Goal: Information Seeking & Learning: Learn about a topic

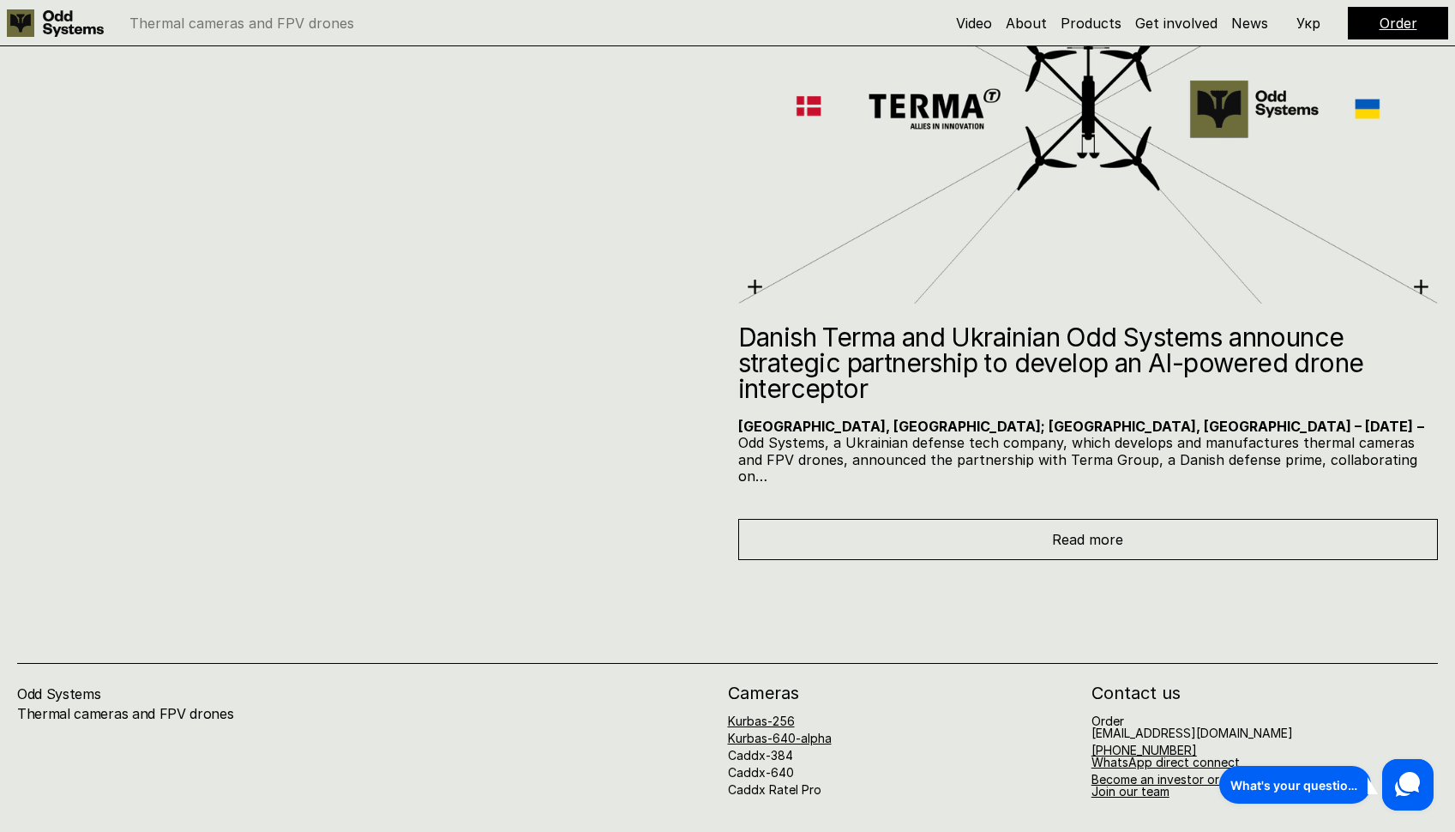
scroll to position [9665, 0]
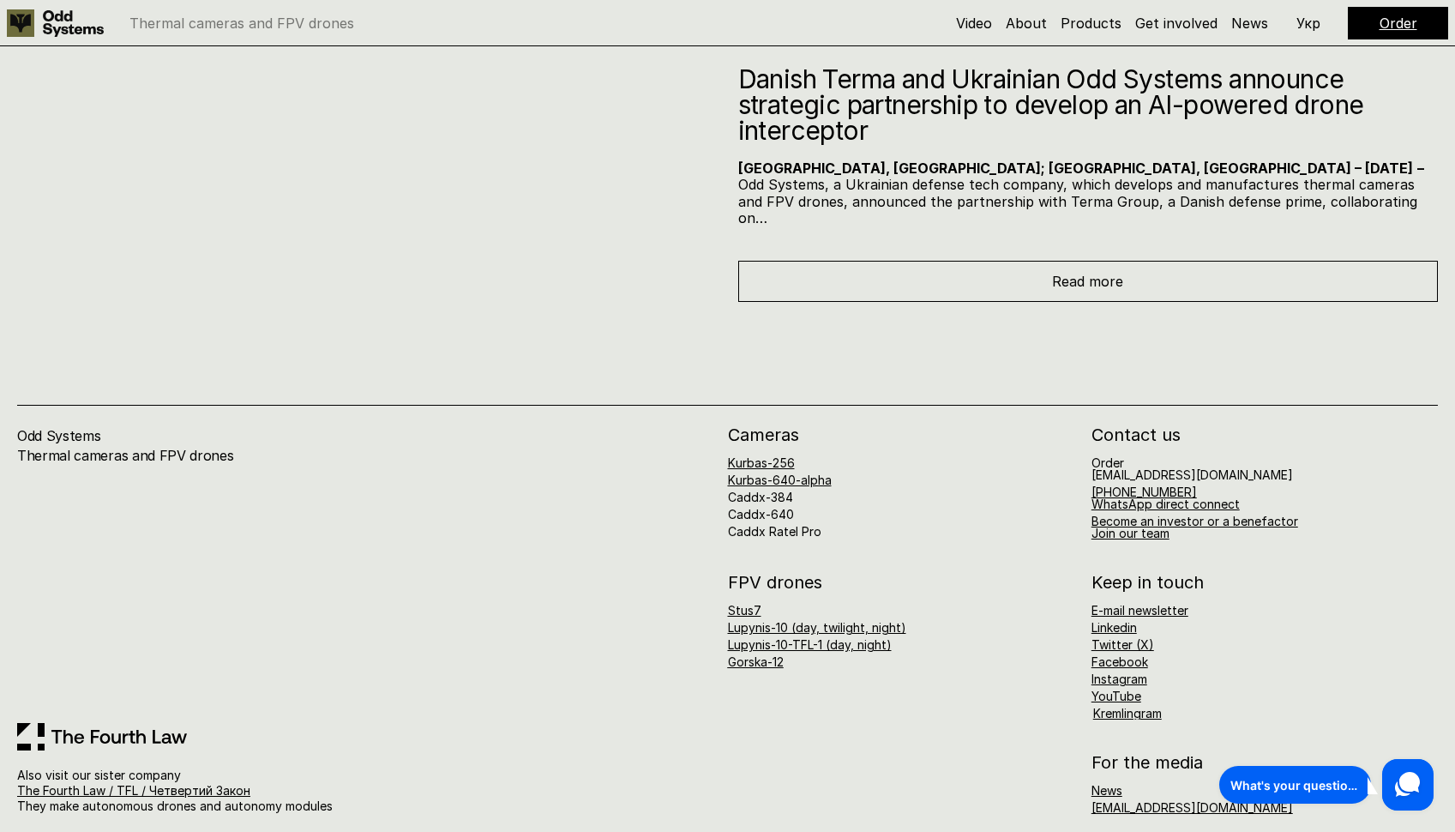
click at [1397, 784] on use at bounding box center [1407, 784] width 25 height 25
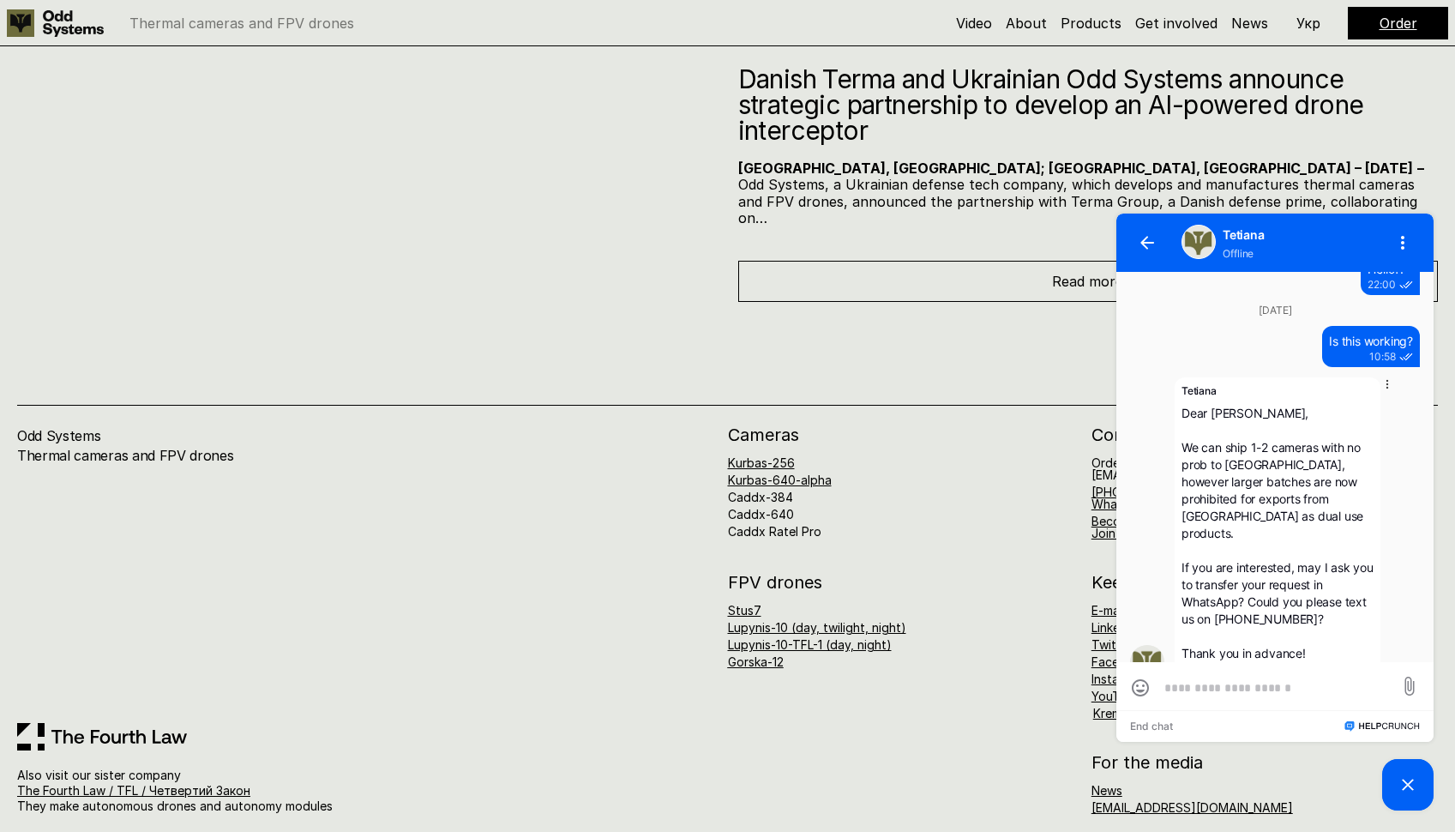
scroll to position [306, 0]
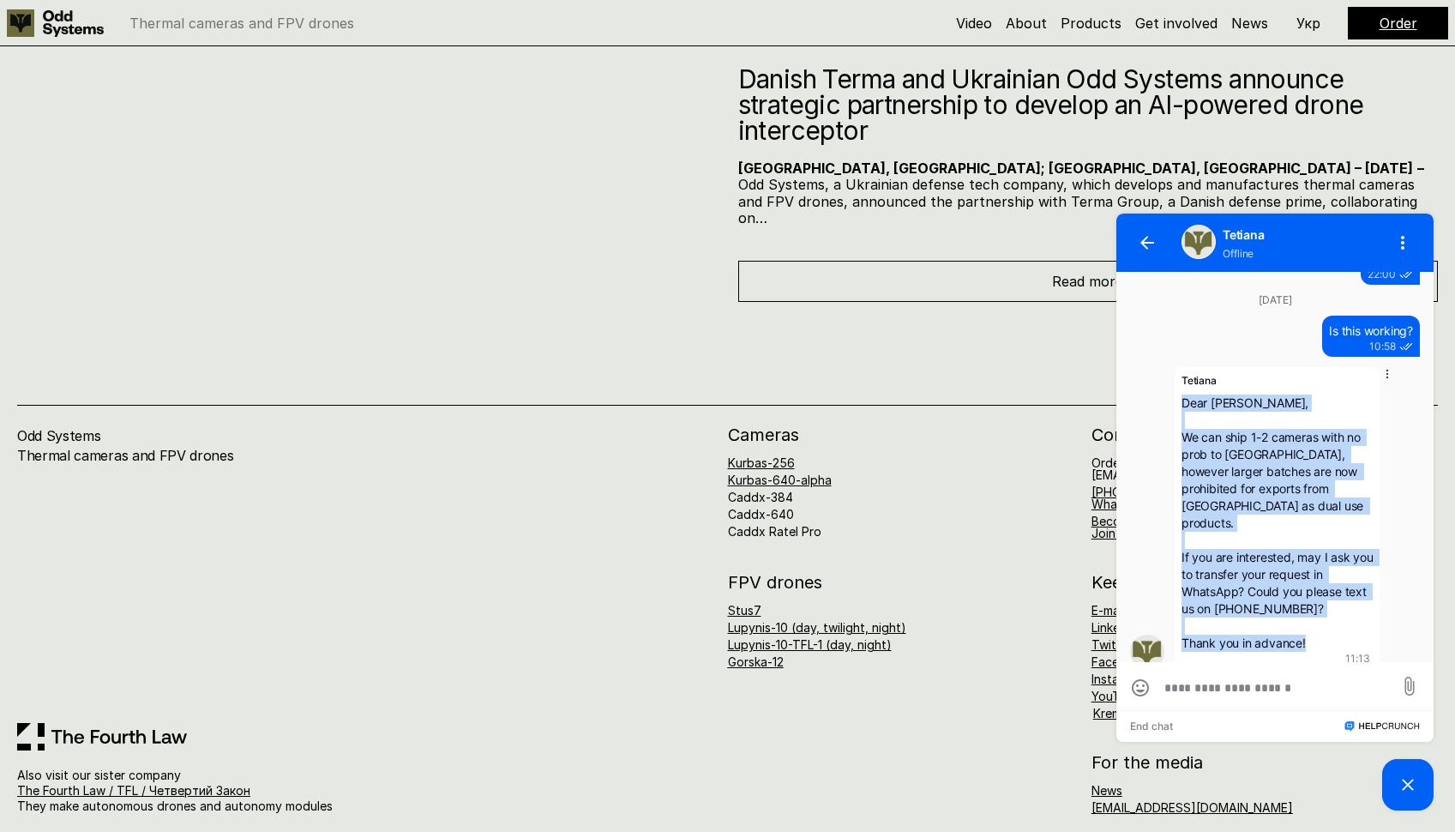
drag, startPoint x: 1311, startPoint y: 631, endPoint x: 1184, endPoint y: 406, distance: 258.0
click at [1184, 406] on div "Dear [PERSON_NAME], We can ship 1-2 cameras with no prob to [GEOGRAPHIC_DATA], …" at bounding box center [1277, 522] width 192 height 257
drag, startPoint x: 1217, startPoint y: 398, endPoint x: 1209, endPoint y: 400, distance: 9.0
drag, startPoint x: 1182, startPoint y: 378, endPoint x: 1317, endPoint y: 626, distance: 282.0
click at [1317, 626] on div "Tetiana Dear Babak, We can ship 1-2 cameras with no prob to [GEOGRAPHIC_DATA], …" at bounding box center [1278, 518] width 206 height 302
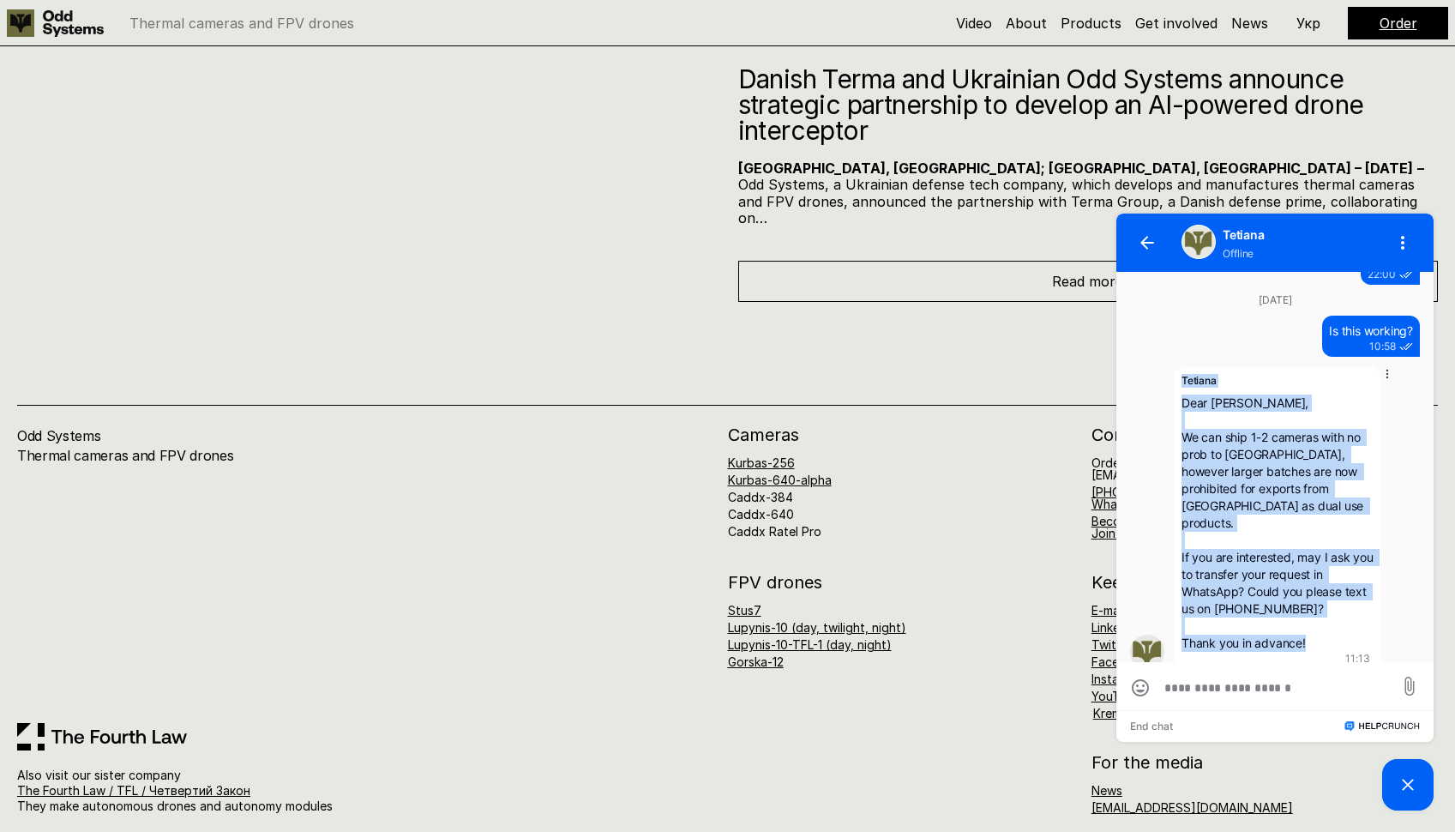
copy div "Tetiana Dear Babak, We can ship 1-2 cameras with no prob to [GEOGRAPHIC_DATA], …"
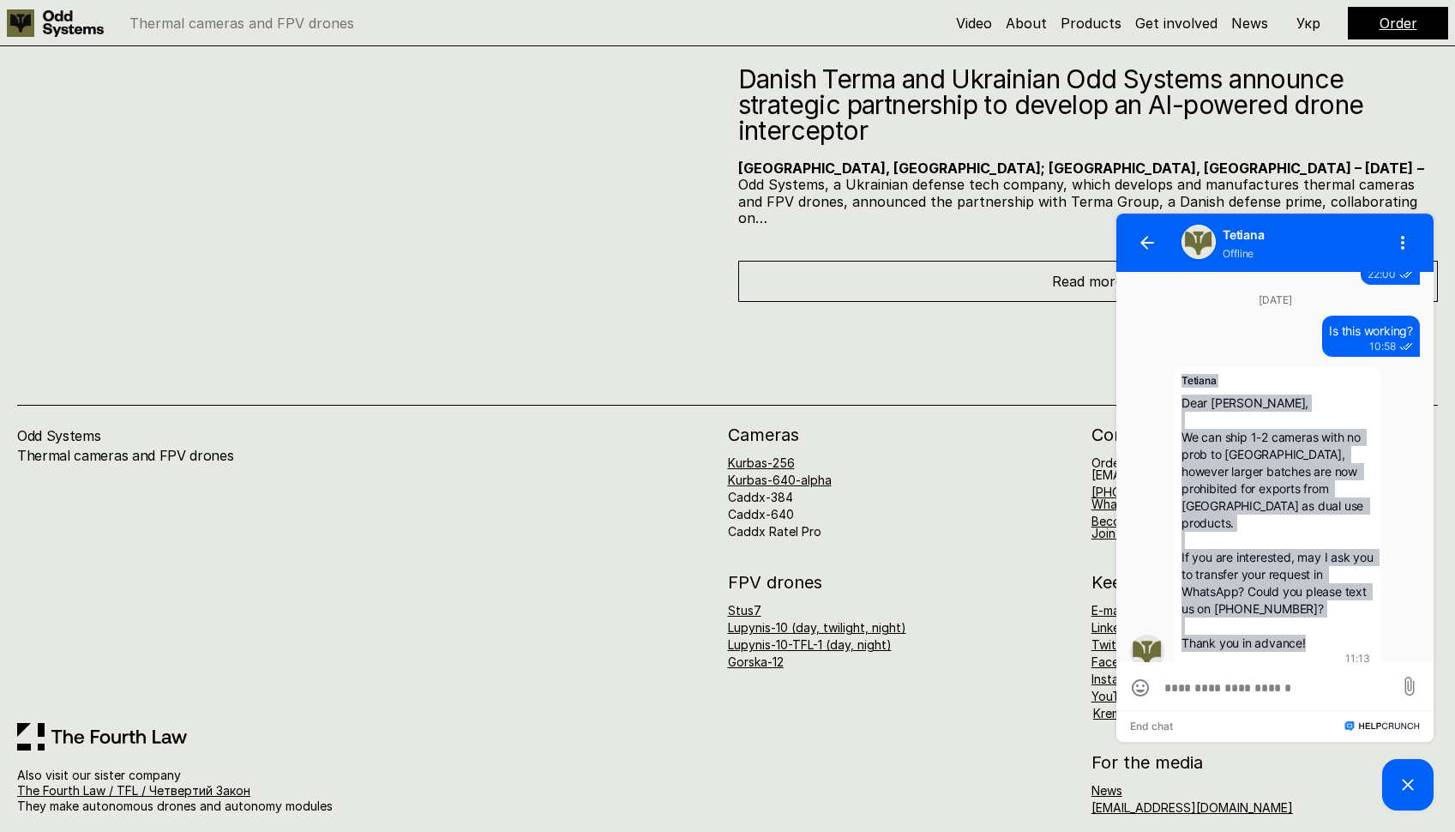
click at [658, 351] on div "Odd Systems Thermal cameras and FPV drones Also visit our sister company The Fo…" at bounding box center [727, 575] width 1455 height 546
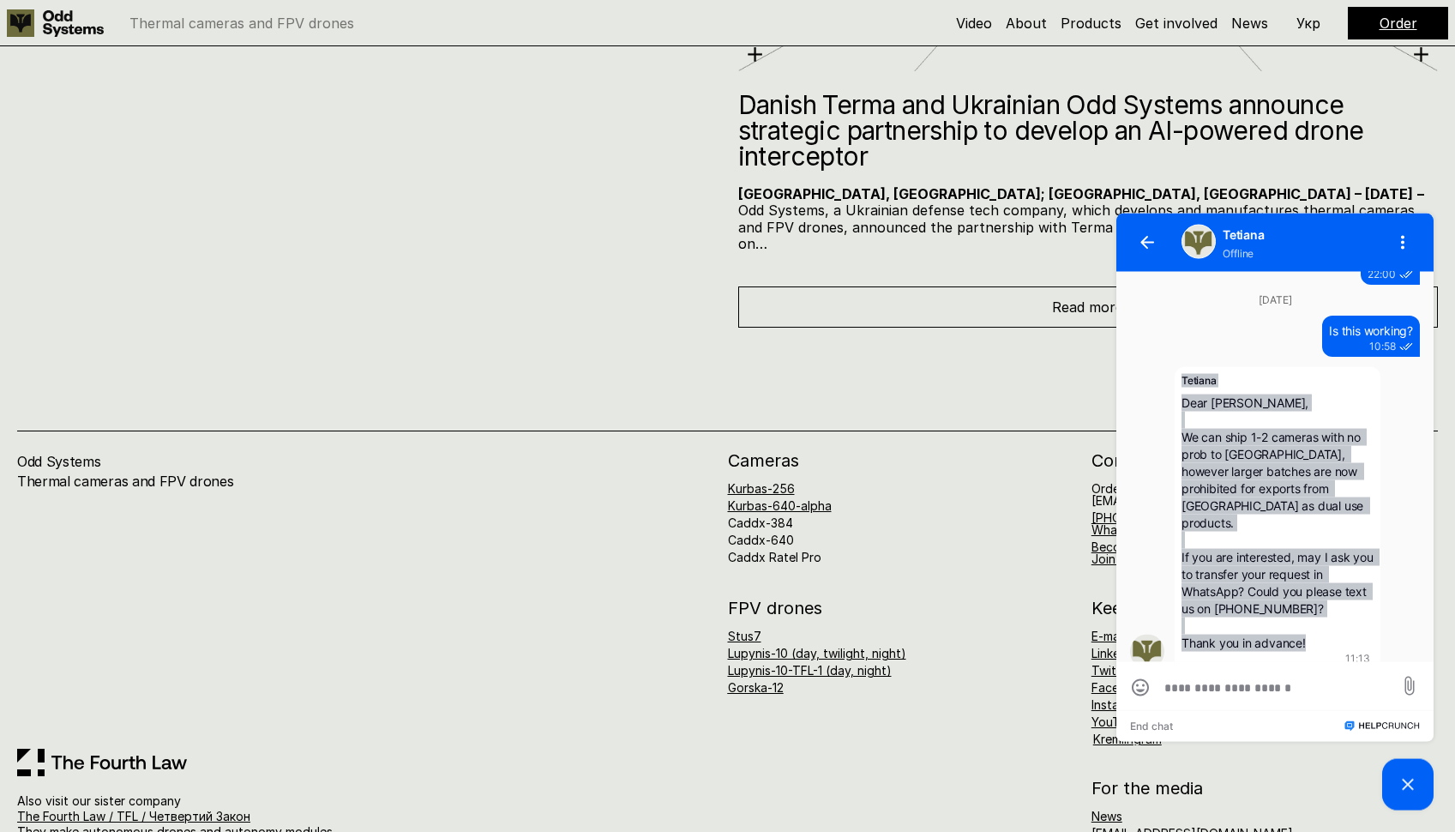
scroll to position [9176, 0]
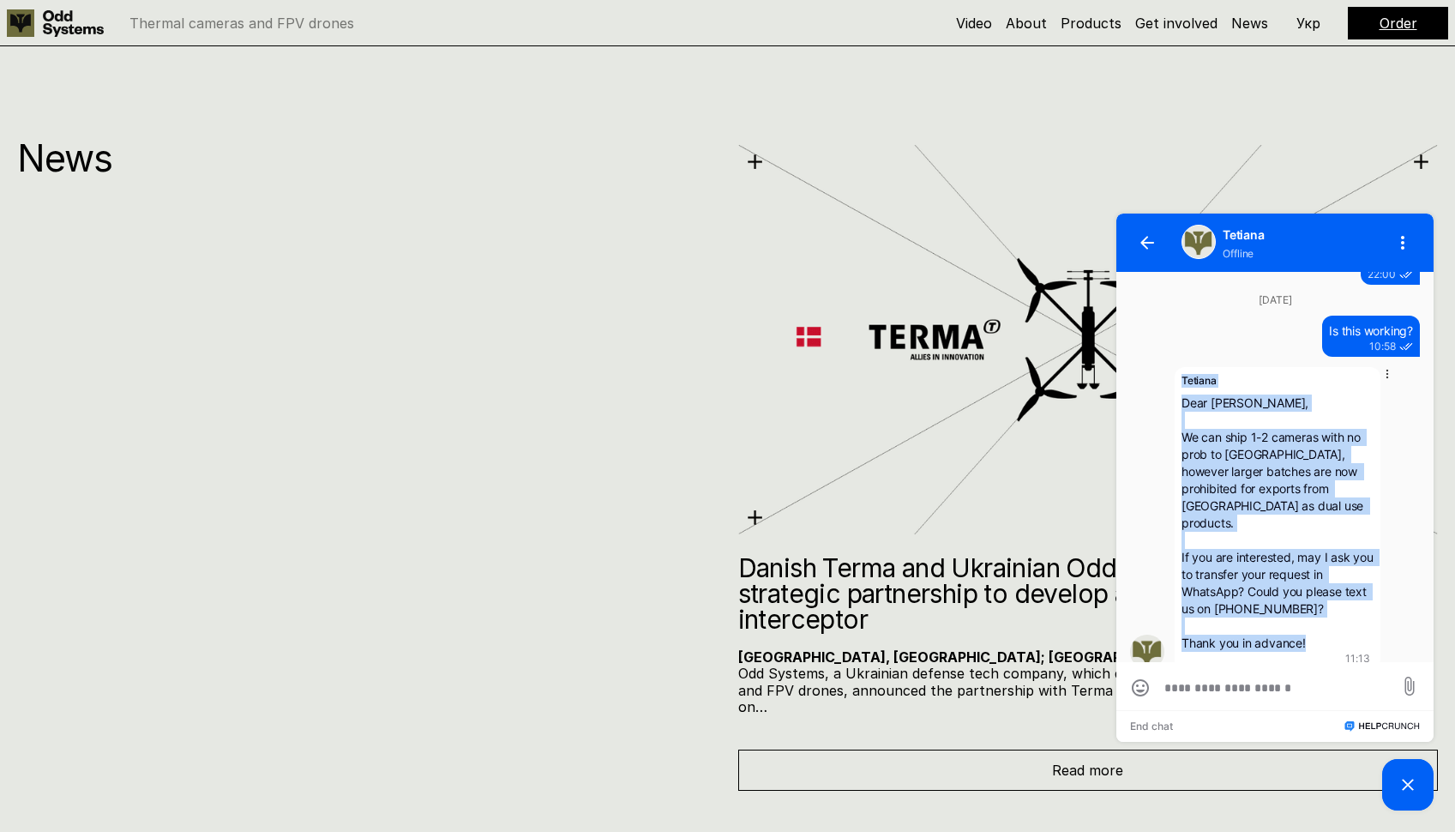
click at [1297, 442] on span "Dear [PERSON_NAME], We can ship 1-2 cameras with no prob to [GEOGRAPHIC_DATA], …" at bounding box center [1278, 522] width 195 height 255
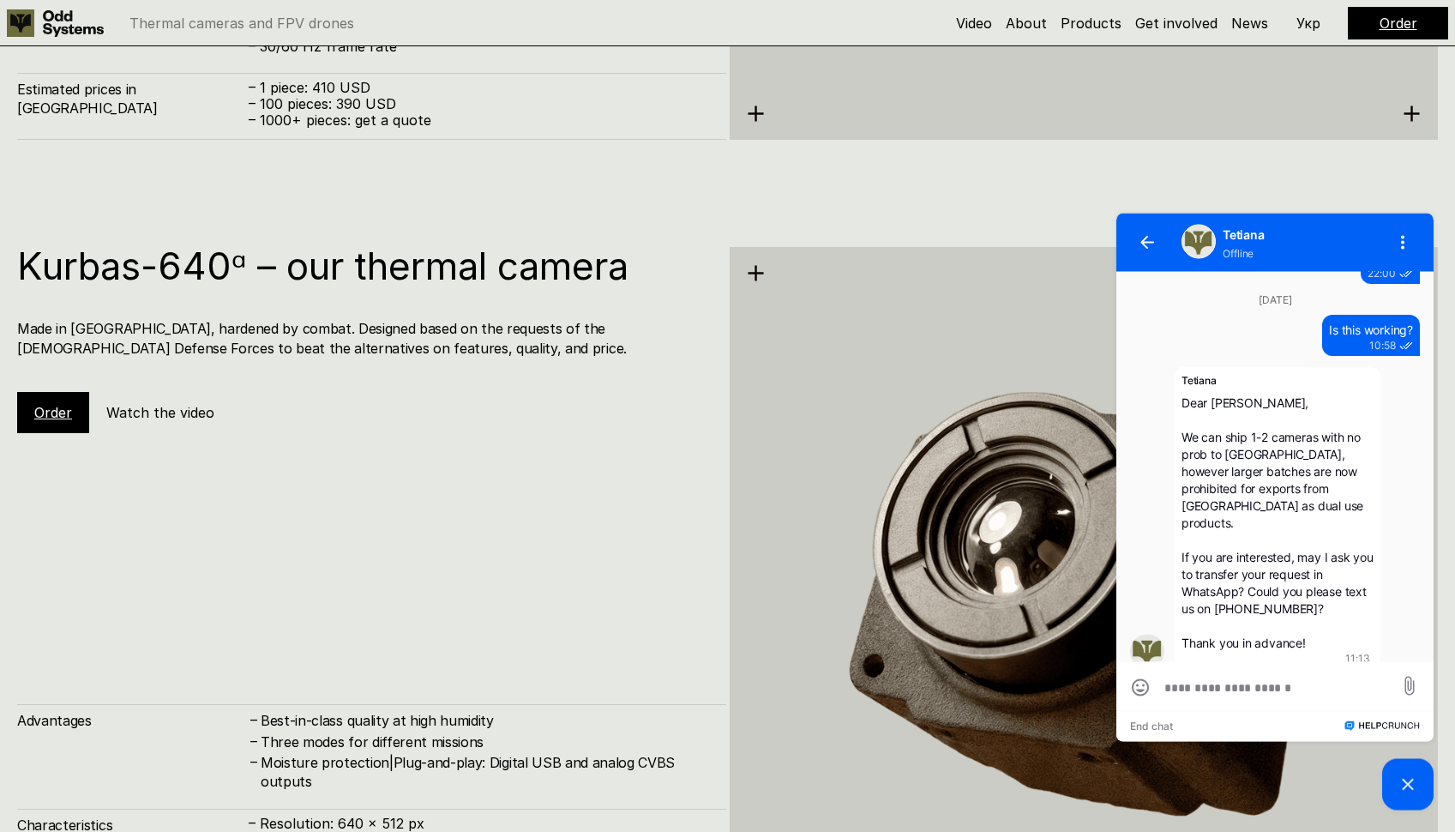
scroll to position [3801, 0]
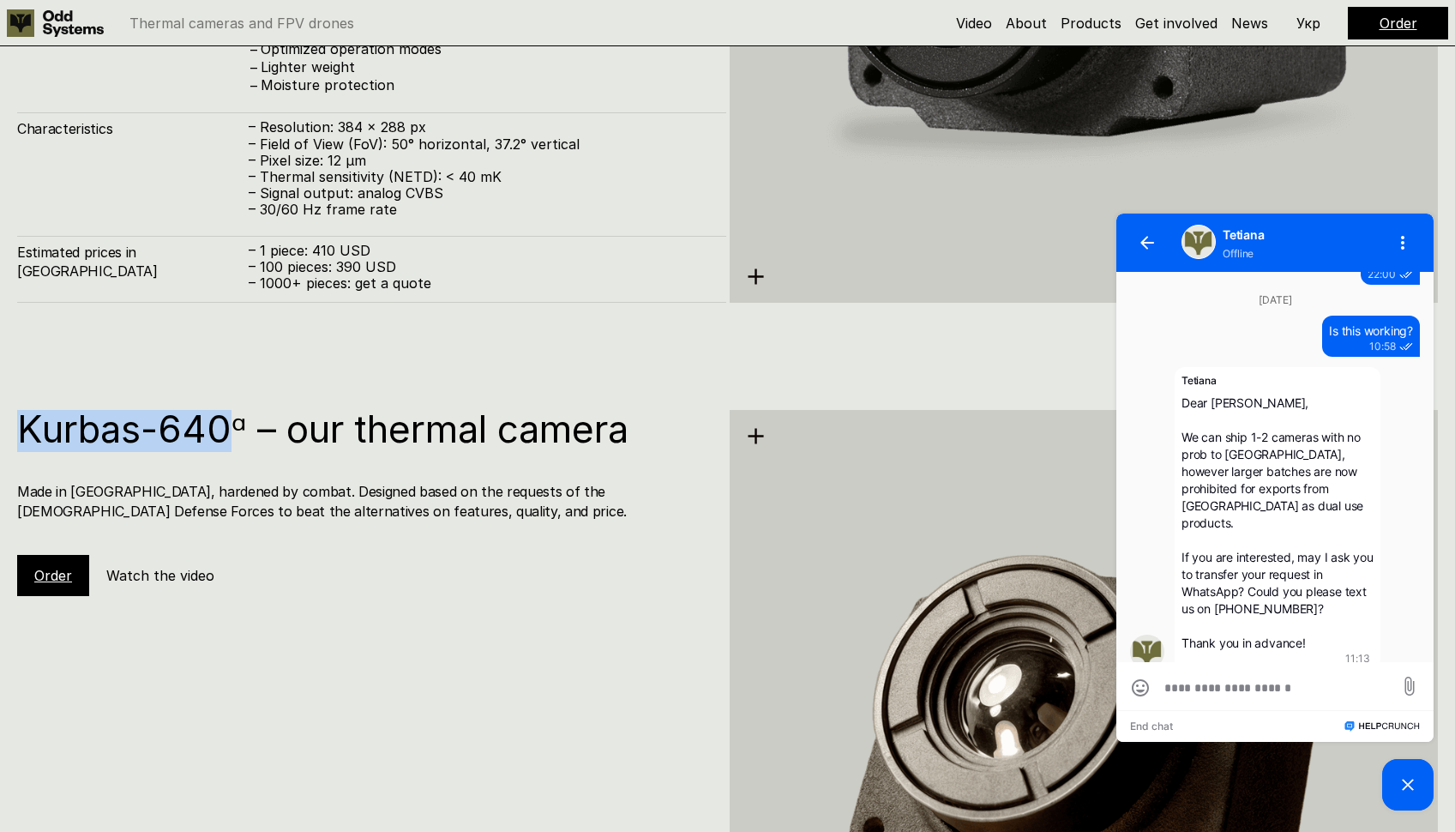
drag, startPoint x: 21, startPoint y: 430, endPoint x: 215, endPoint y: 431, distance: 193.8
click at [225, 430] on h1 "Kurbas-640ᵅ – our thermal camera" at bounding box center [363, 429] width 692 height 38
copy h1 "Kurbas-640"
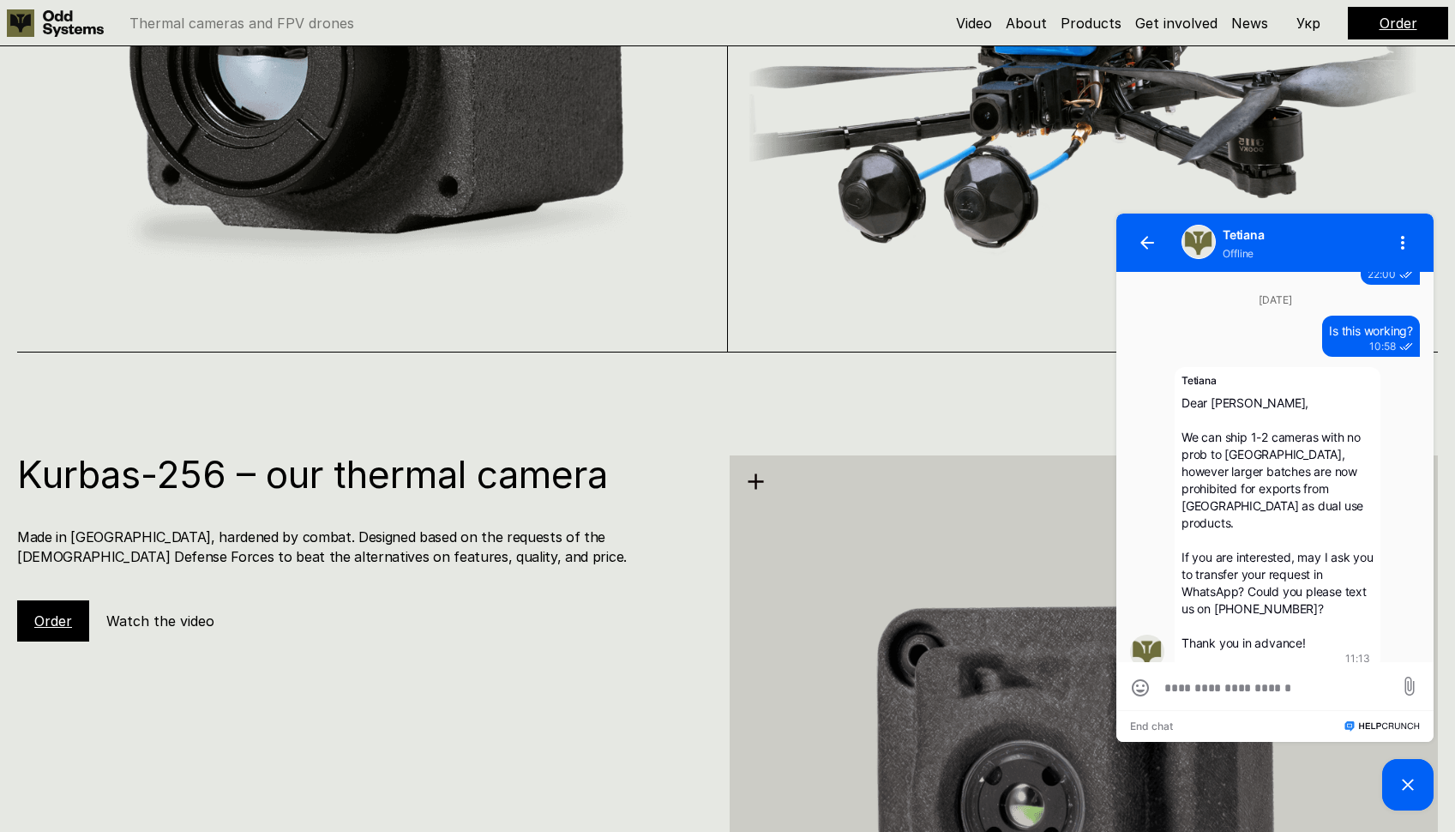
scroll to position [1650, 0]
